Goal: Task Accomplishment & Management: Use online tool/utility

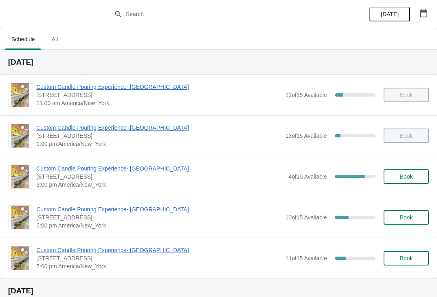
click at [156, 171] on span "Custom Candle Pouring Experience- [GEOGRAPHIC_DATA]" at bounding box center [160, 169] width 248 height 8
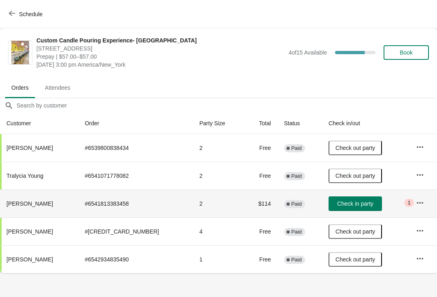
click at [401, 206] on td "Check in party" at bounding box center [365, 204] width 87 height 28
click at [413, 201] on button "button" at bounding box center [420, 203] width 15 height 15
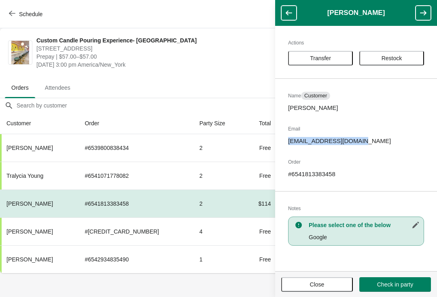
copy p "[EMAIL_ADDRESS][DOMAIN_NAME]"
click at [316, 287] on span "Close" at bounding box center [317, 285] width 15 height 6
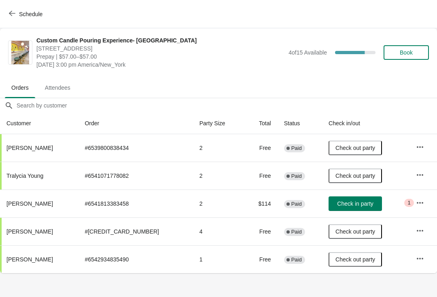
click at [8, 11] on button "Schedule" at bounding box center [26, 14] width 45 height 15
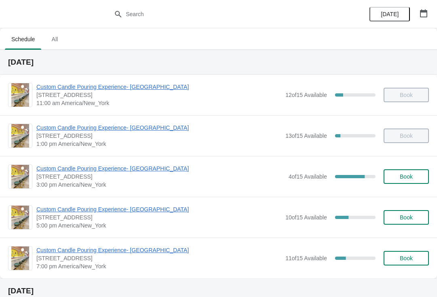
click at [155, 172] on span "Custom Candle Pouring Experience- [GEOGRAPHIC_DATA]" at bounding box center [160, 169] width 248 height 8
click at [86, 171] on span "Custom Candle Pouring Experience- [GEOGRAPHIC_DATA]" at bounding box center [160, 169] width 248 height 8
